Goal: Communication & Community: Answer question/provide support

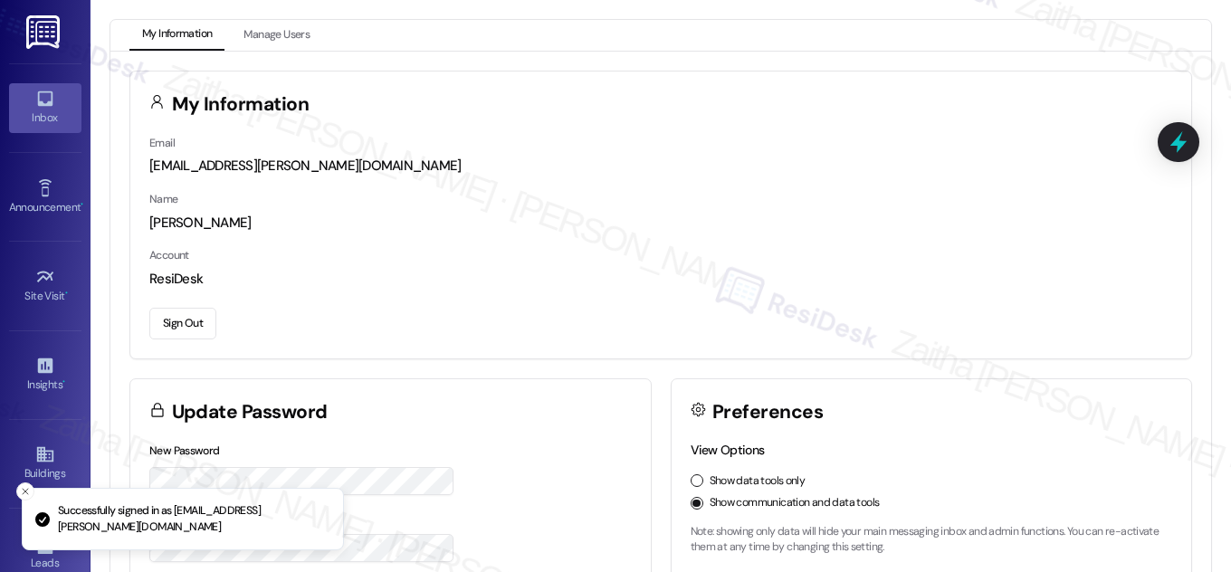
click at [48, 118] on div "Inbox" at bounding box center [45, 118] width 91 height 18
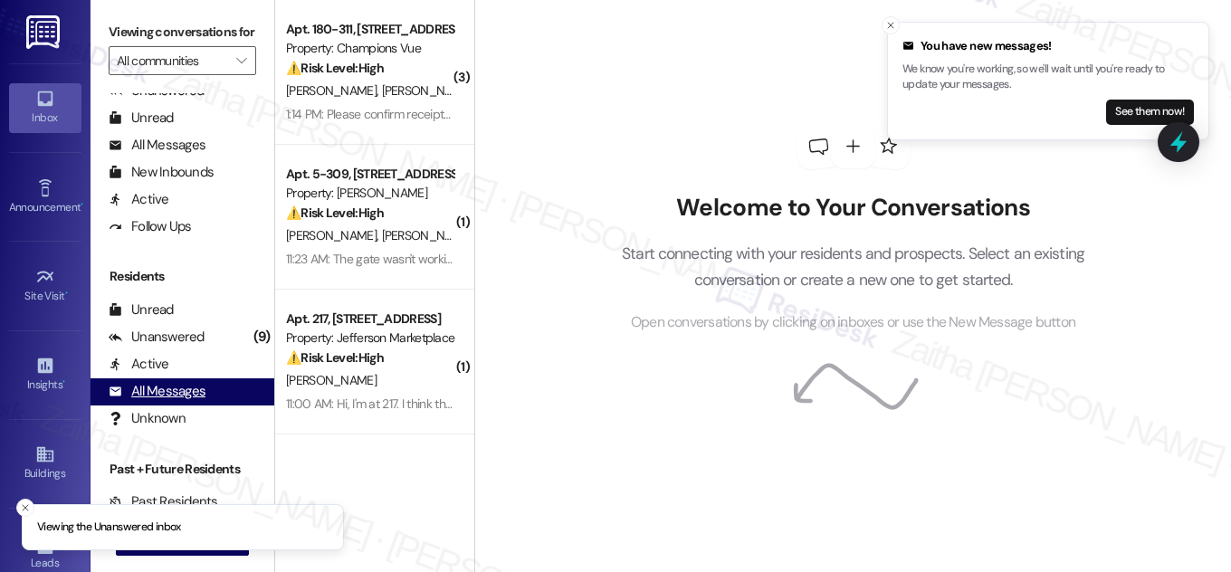
scroll to position [348, 0]
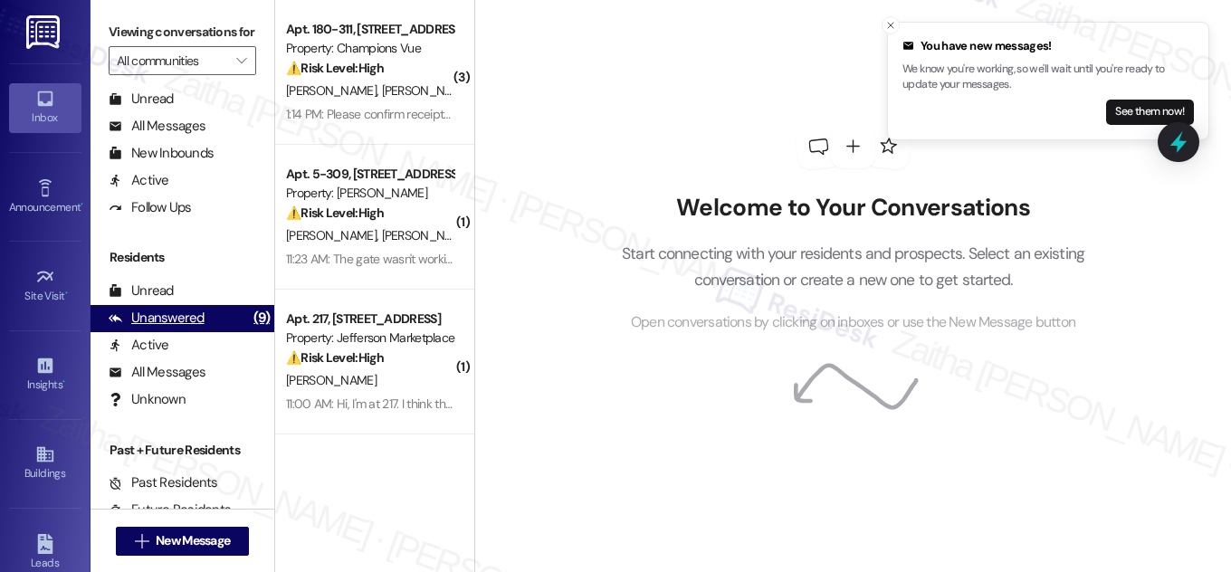
click at [172, 328] on div "Unanswered" at bounding box center [157, 318] width 96 height 19
drag, startPoint x: 1172, startPoint y: 131, endPoint x: 1108, endPoint y: 156, distance: 67.9
click at [1171, 131] on icon at bounding box center [1179, 142] width 24 height 24
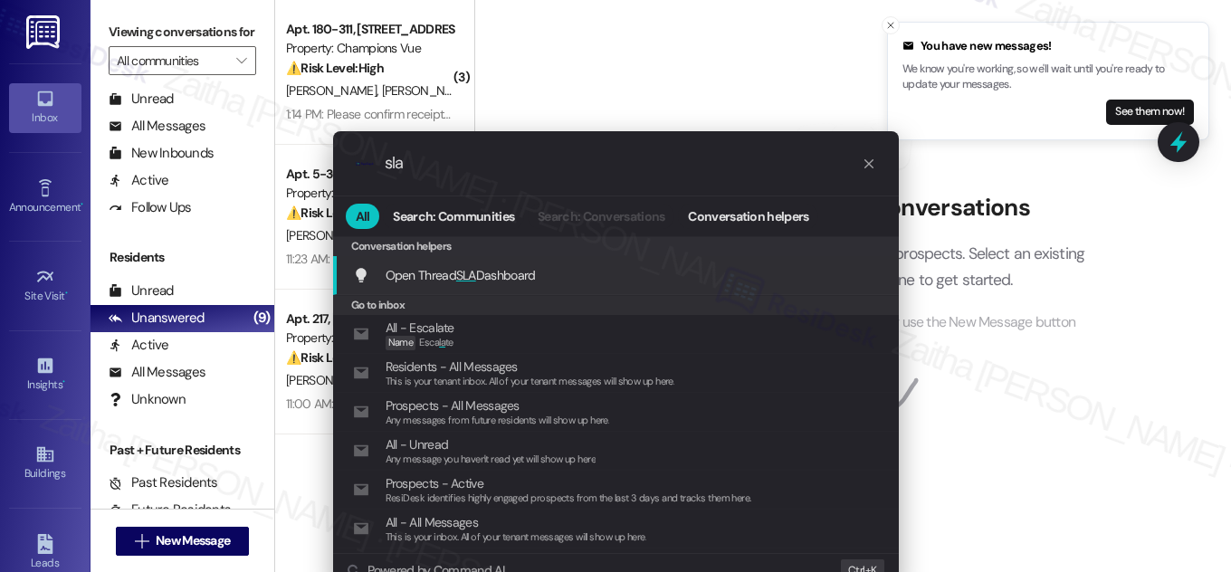
type input "sla"
click at [492, 269] on span "Open Thread SLA Dashboard" at bounding box center [461, 275] width 150 height 16
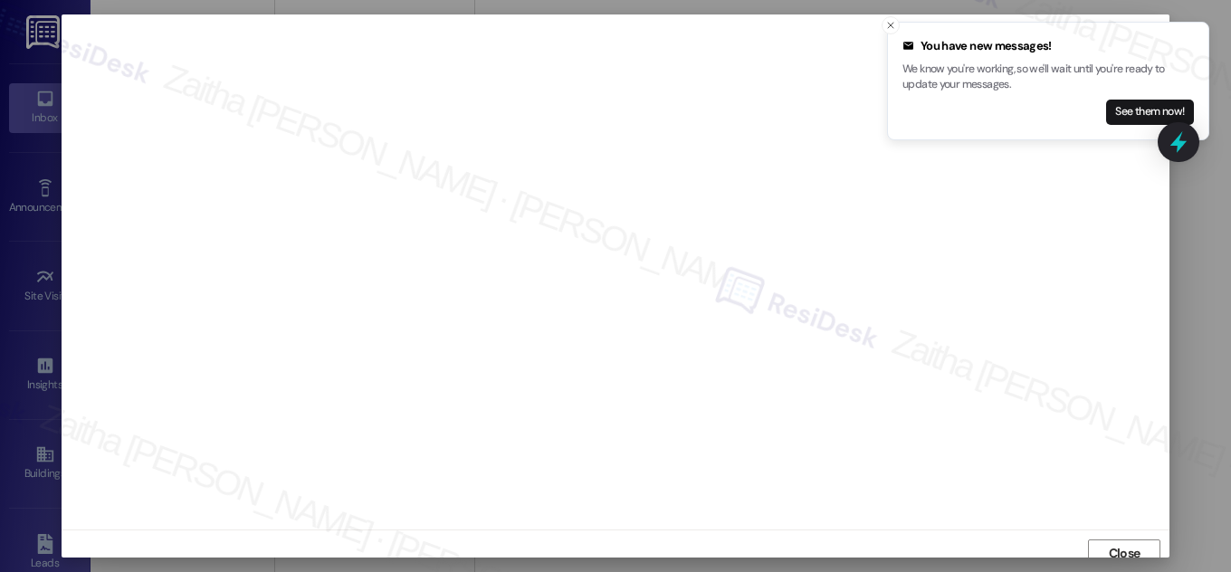
scroll to position [10, 0]
click at [887, 22] on icon "Close toast" at bounding box center [891, 25] width 11 height 11
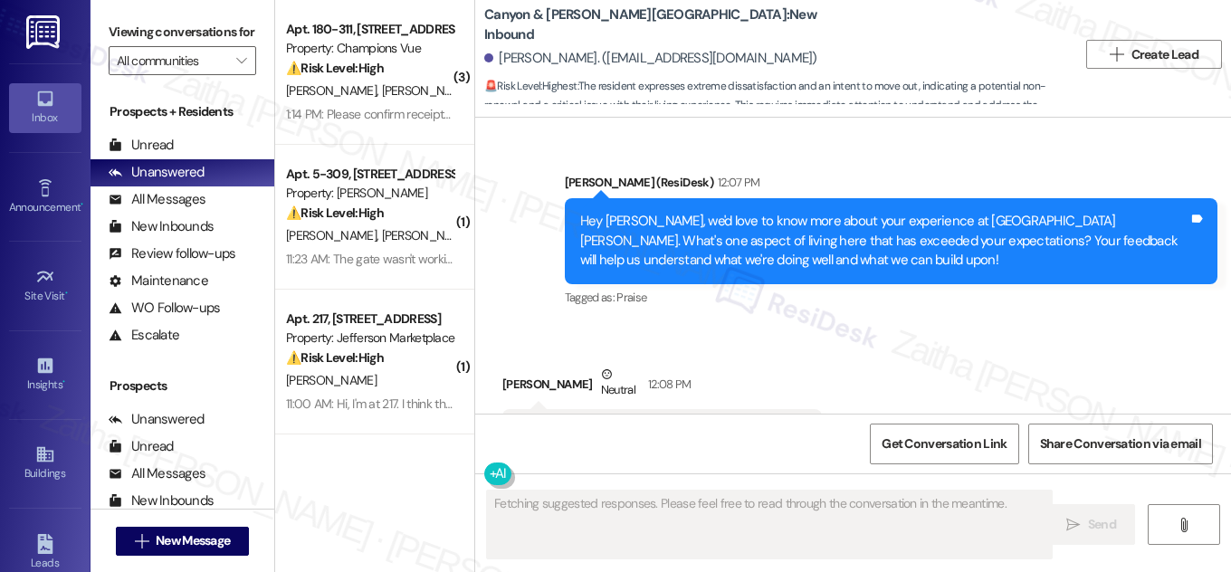
scroll to position [5153, 0]
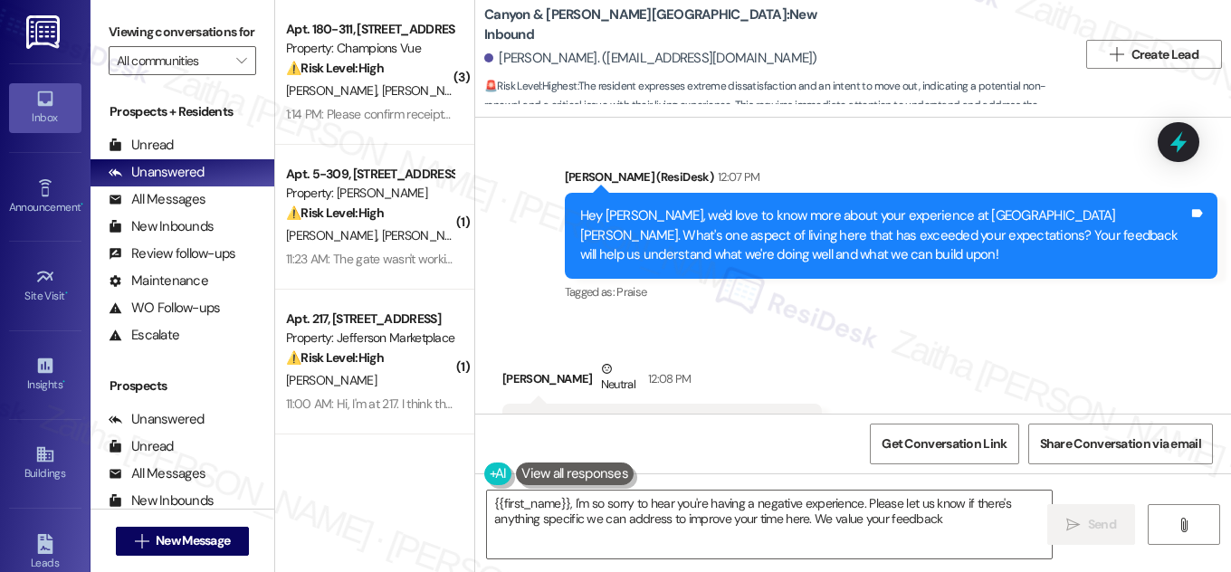
type textarea "{{first_name}}, I'm so sorry to hear you're having a negative experience. Pleas…"
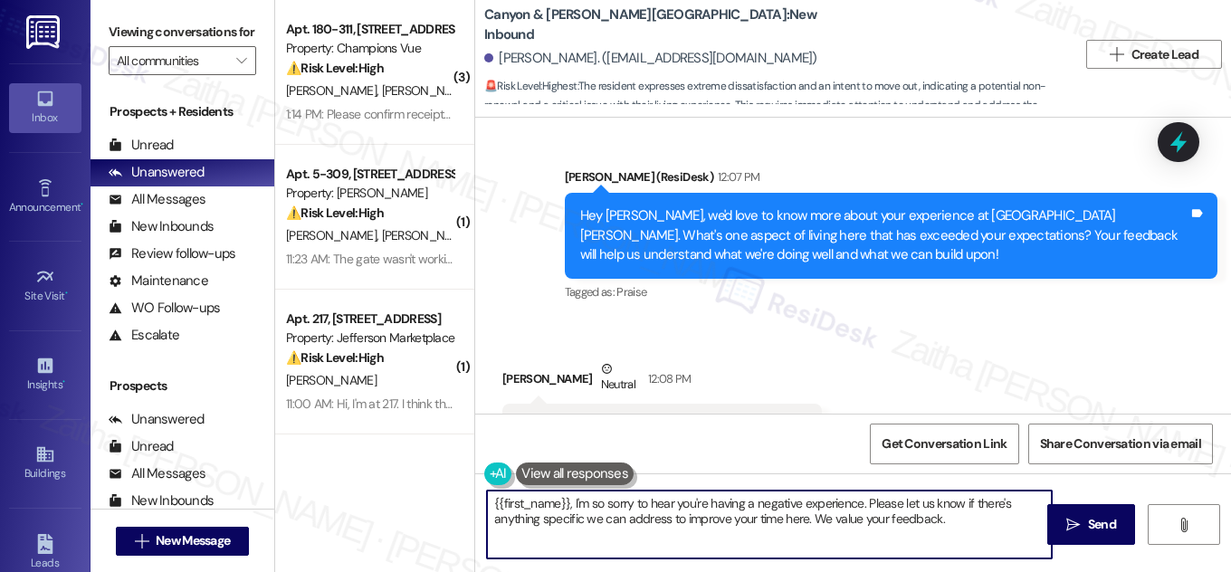
click at [964, 519] on textarea "{{first_name}}, I'm so sorry to hear you're having a negative experience. Pleas…" at bounding box center [769, 525] width 565 height 68
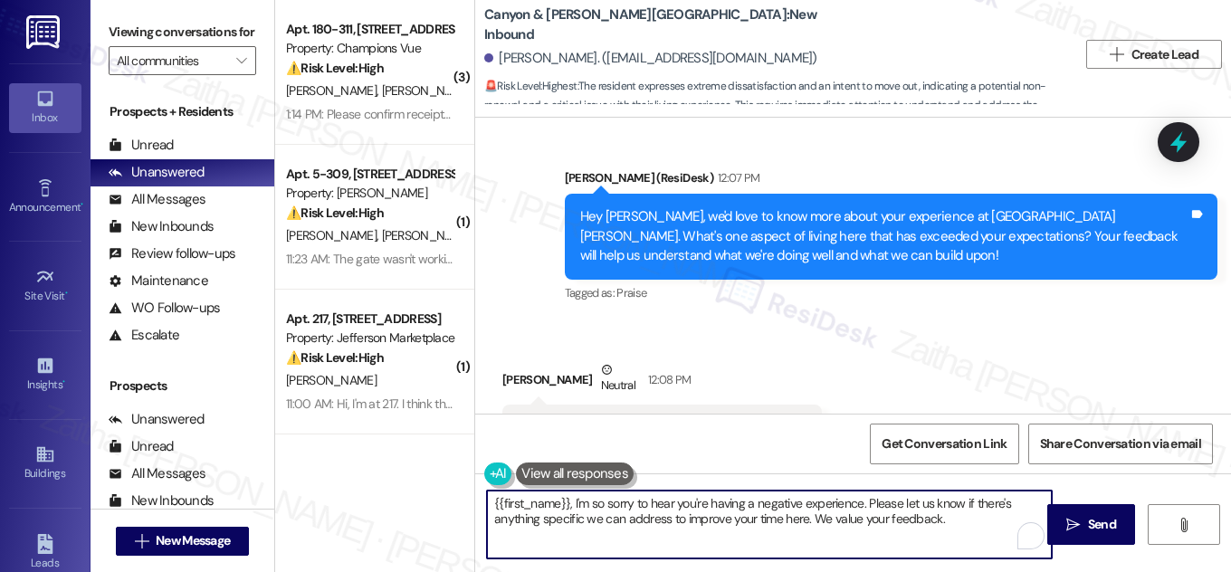
scroll to position [5154, 0]
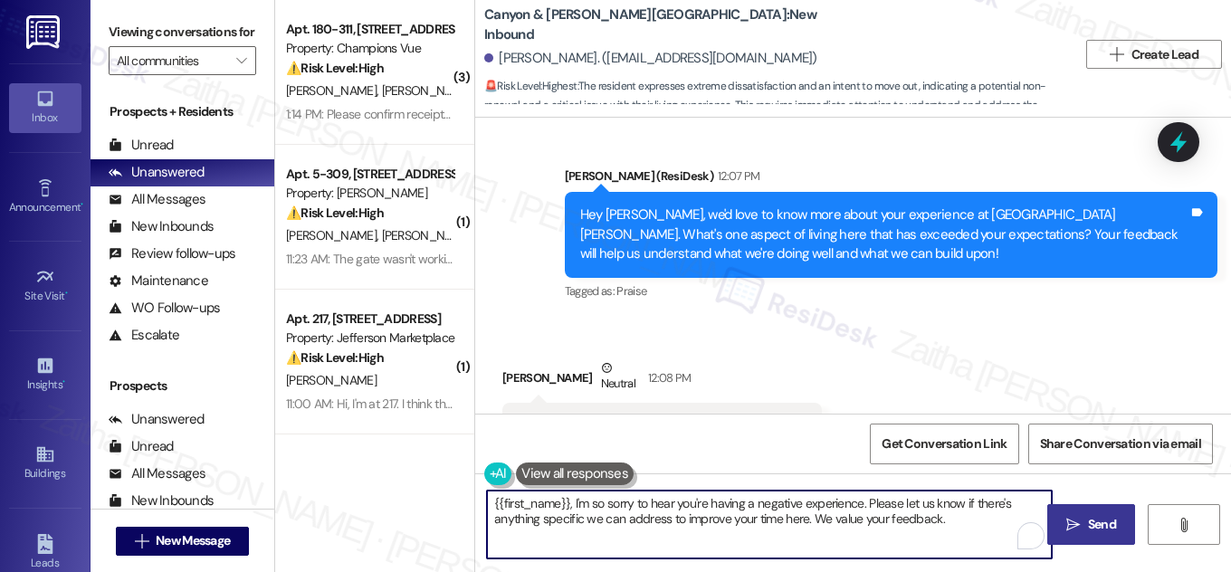
click at [1079, 519] on icon "" at bounding box center [1074, 525] width 14 height 14
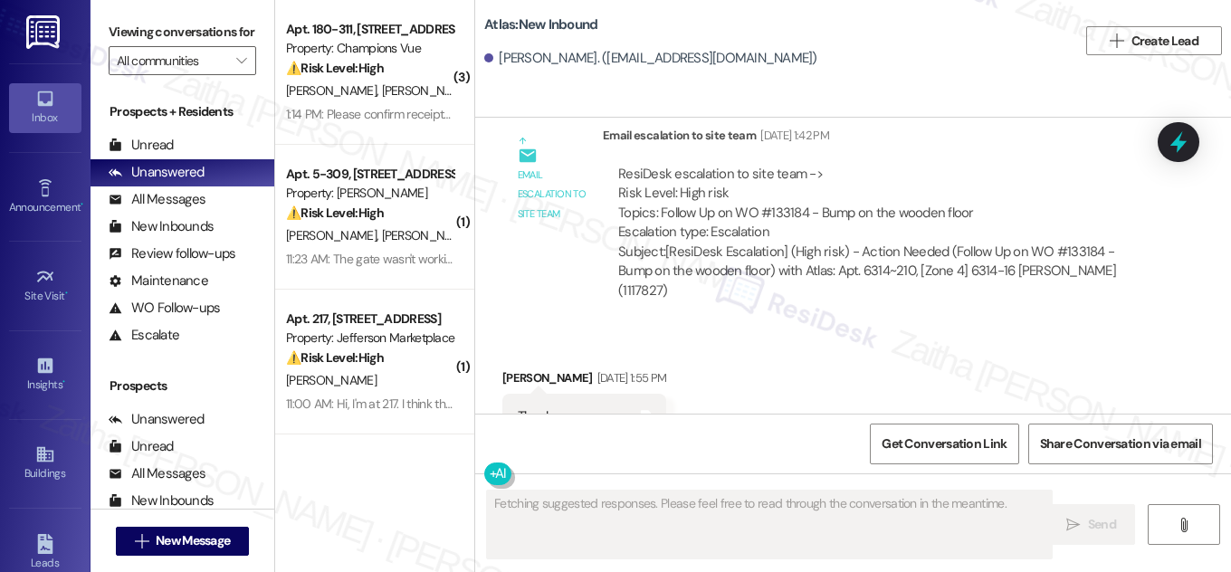
scroll to position [7543, 0]
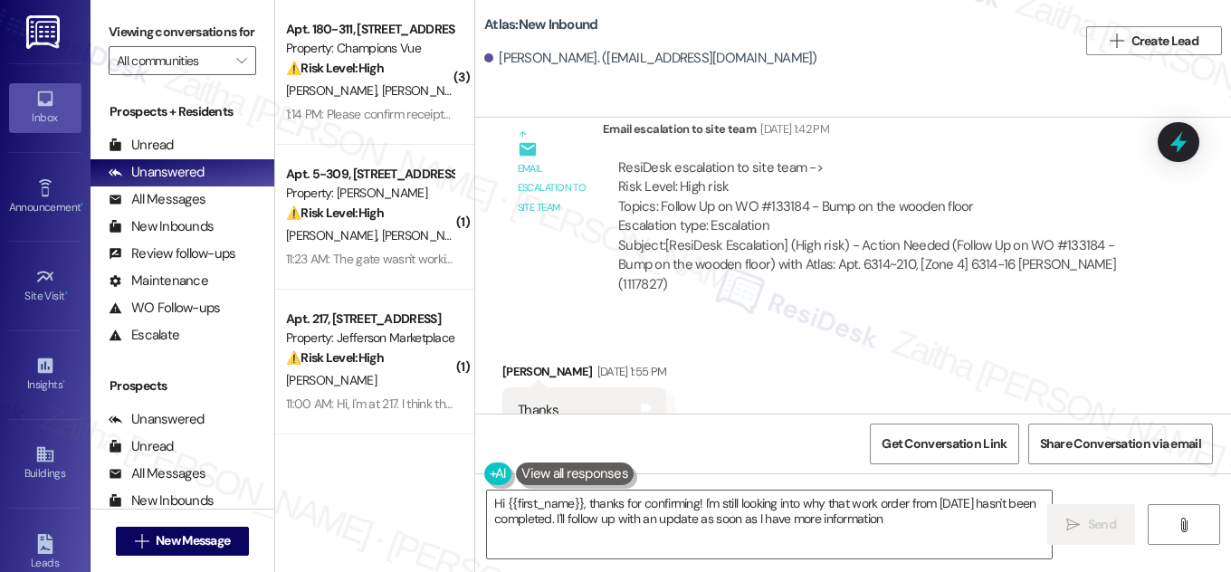
type textarea "Hi {{first_name}}, thanks for confirming! I'm still looking into why that work …"
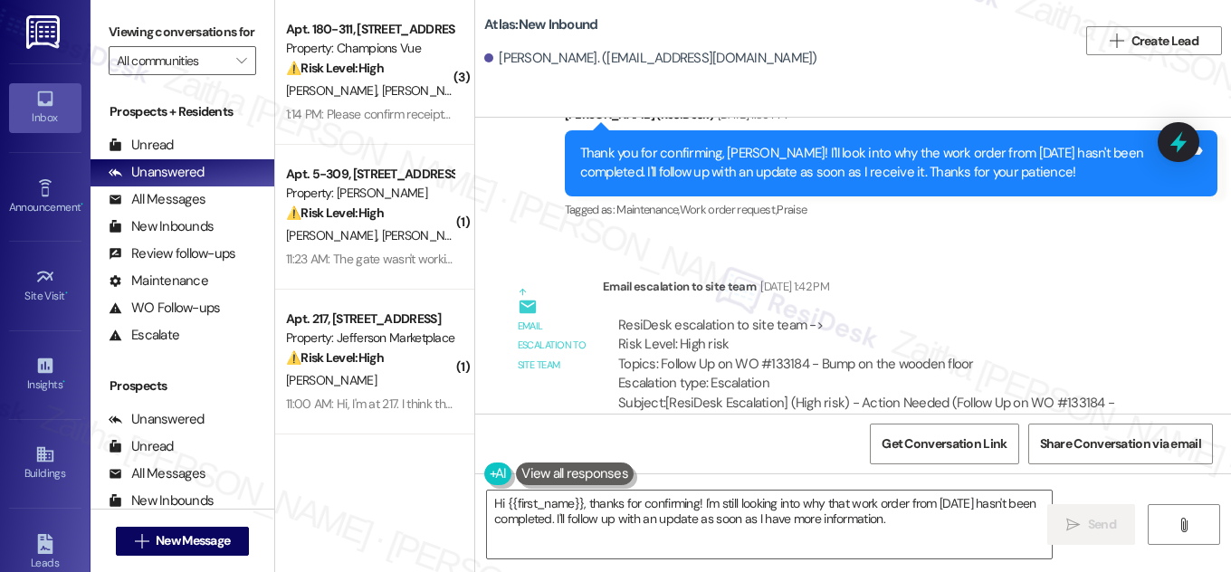
scroll to position [7378, 0]
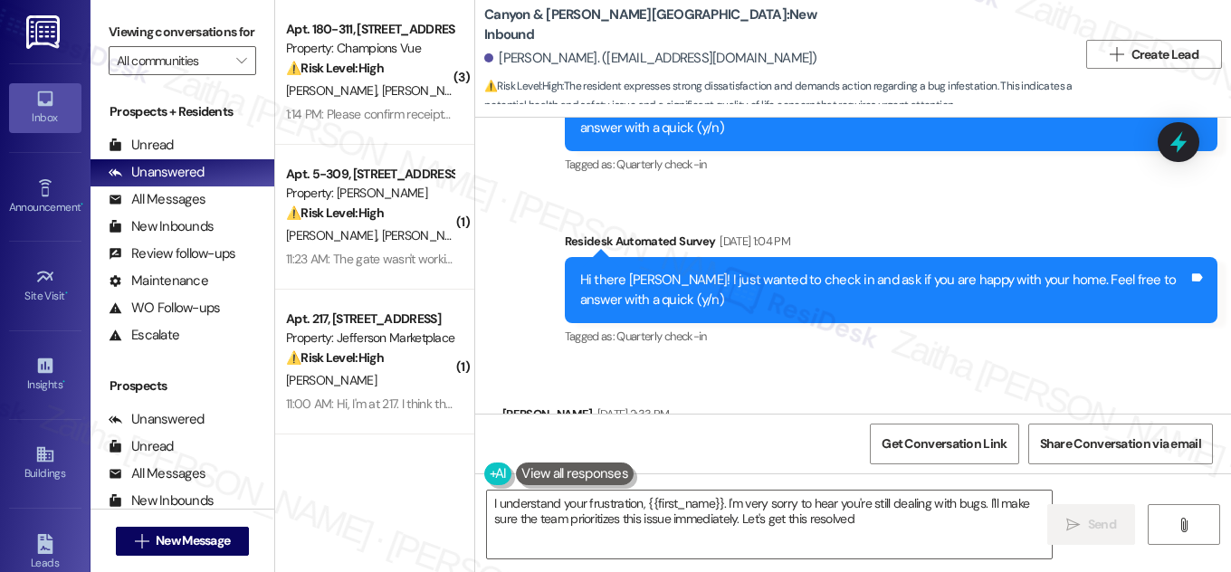
type textarea "I understand your frustration, {{first_name}}. I'm very sorry to hear you're st…"
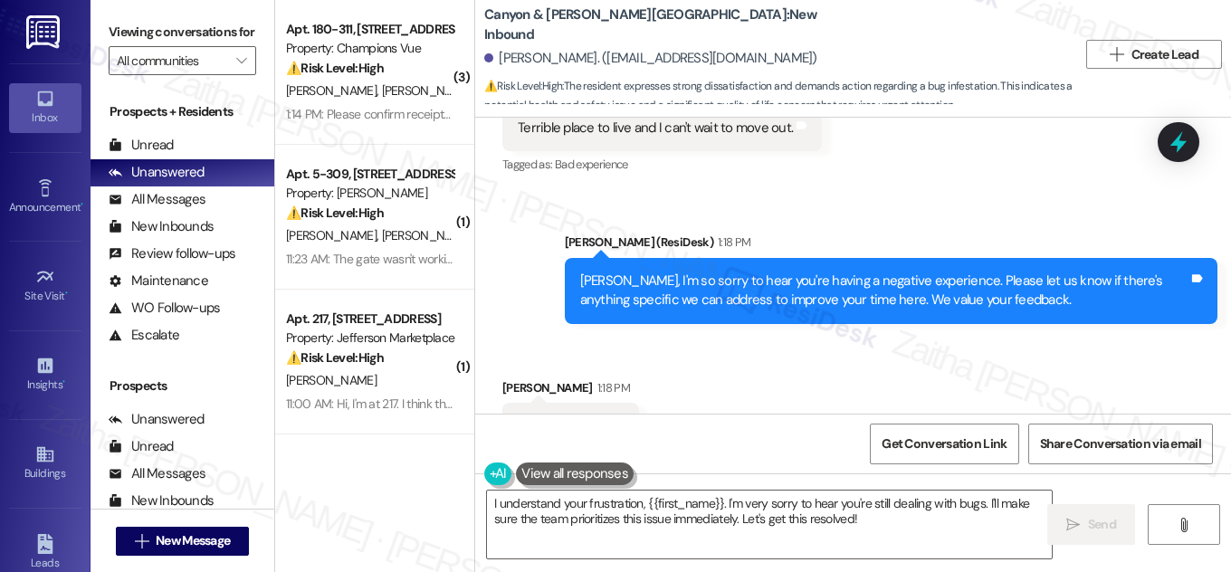
scroll to position [5452, 0]
click at [1173, 140] on icon at bounding box center [1178, 142] width 31 height 31
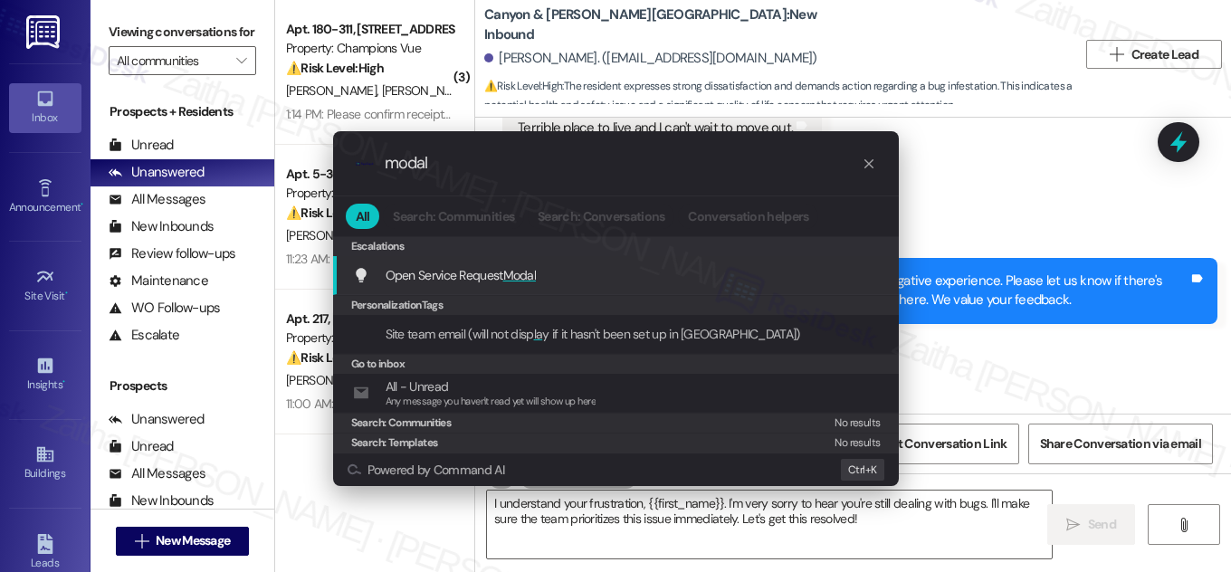
type input "modal"
click at [522, 273] on span "Modal" at bounding box center [520, 275] width 34 height 16
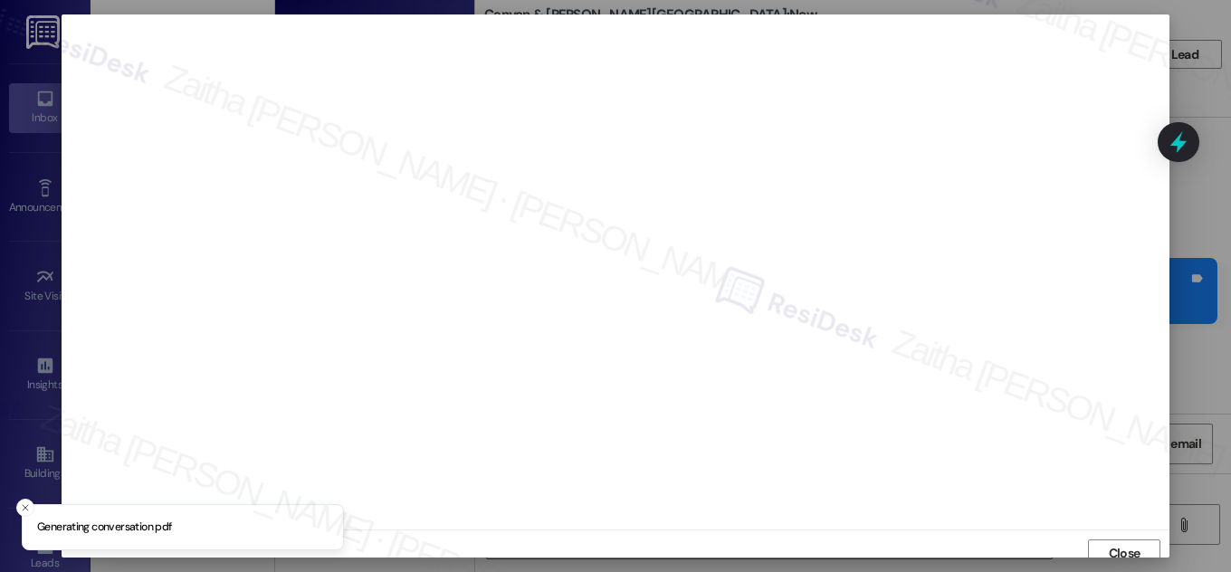
scroll to position [10, 0]
